Goal: Task Accomplishment & Management: Manage account settings

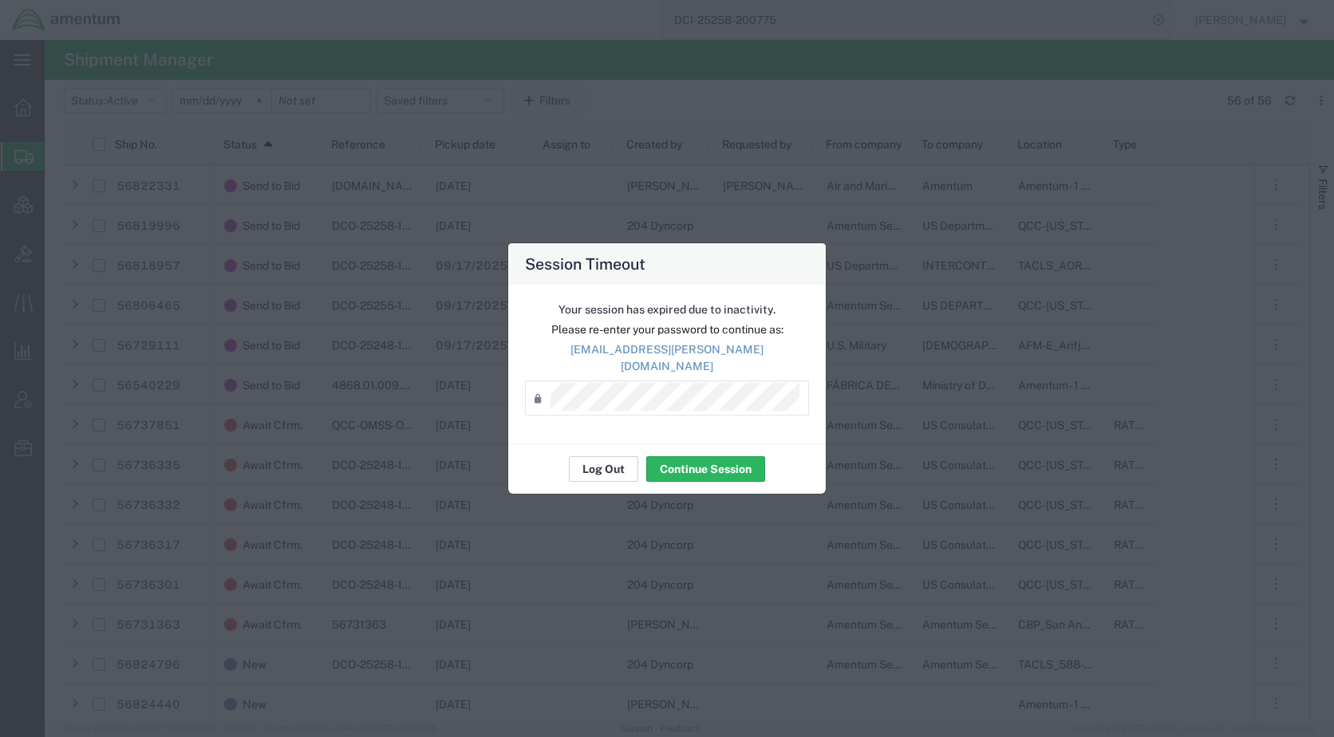
click at [601, 465] on button "Log Out" at bounding box center [603, 469] width 69 height 26
